Goal: Information Seeking & Learning: Learn about a topic

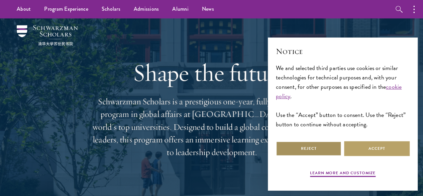
click at [307, 142] on button "Reject" at bounding box center [309, 148] width 66 height 15
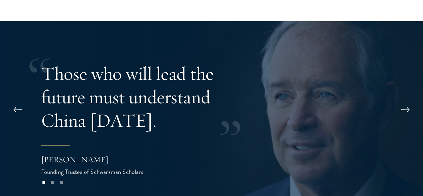
scroll to position [1229, 0]
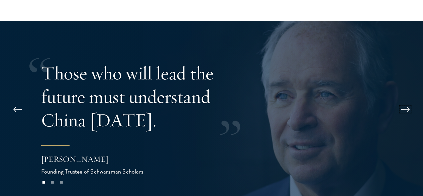
click at [407, 100] on button at bounding box center [405, 109] width 22 height 19
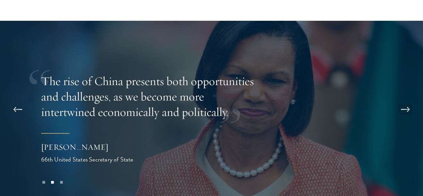
click at [407, 100] on button at bounding box center [405, 109] width 22 height 19
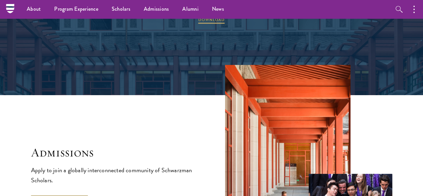
scroll to position [945, 0]
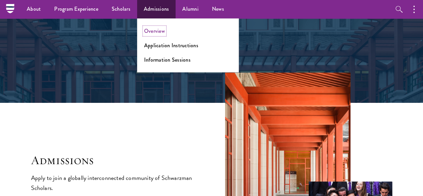
click at [159, 31] on link "Overview" at bounding box center [154, 31] width 21 height 8
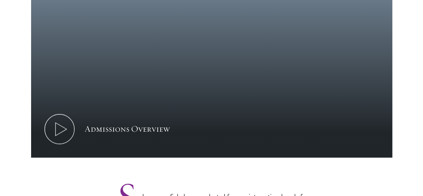
scroll to position [377, 0]
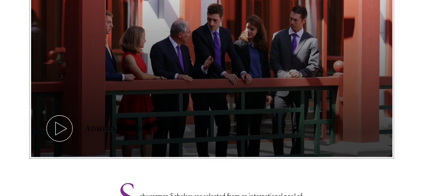
click at [75, 113] on icon at bounding box center [59, 128] width 30 height 30
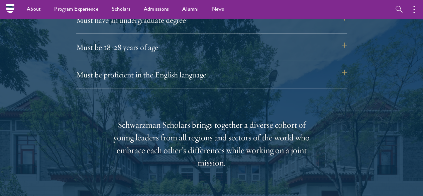
scroll to position [934, 0]
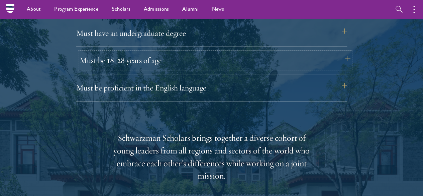
click at [220, 56] on button "Must be 18-28 years of age" at bounding box center [215, 60] width 271 height 16
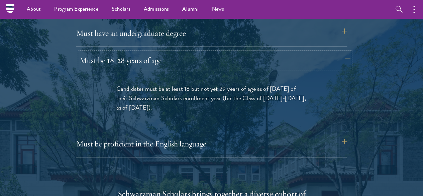
click at [220, 56] on button "Must be 18-28 years of age" at bounding box center [215, 60] width 271 height 16
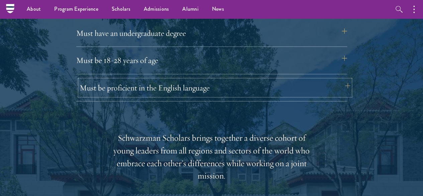
click at [216, 80] on button "Must be proficient in the English language" at bounding box center [215, 88] width 271 height 16
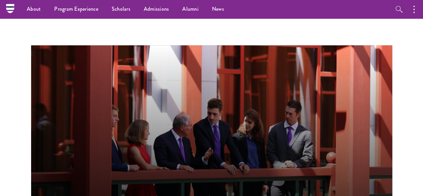
scroll to position [0, 0]
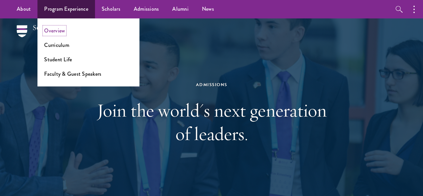
click at [54, 32] on link "Overview" at bounding box center [54, 31] width 21 height 8
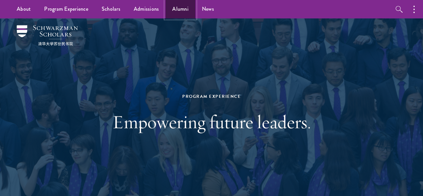
click at [181, 11] on link "Alumni" at bounding box center [180, 9] width 30 height 18
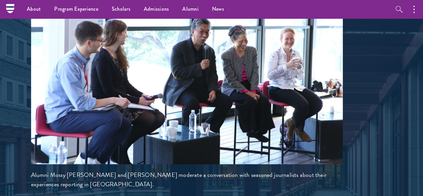
scroll to position [1439, 0]
